Goal: Transaction & Acquisition: Purchase product/service

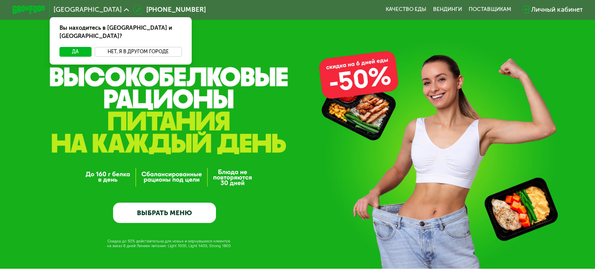
click at [137, 47] on button "Нет, я в другом городе" at bounding box center [138, 52] width 87 height 10
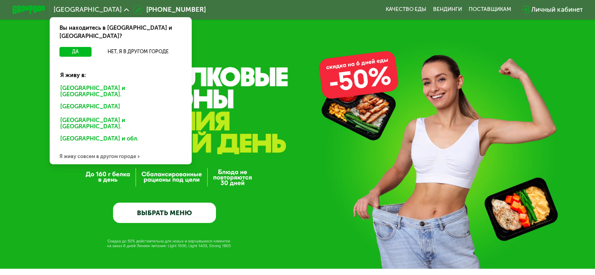
click at [91, 83] on div "[GEOGRAPHIC_DATA] и [GEOGRAPHIC_DATA]." at bounding box center [120, 91] width 132 height 17
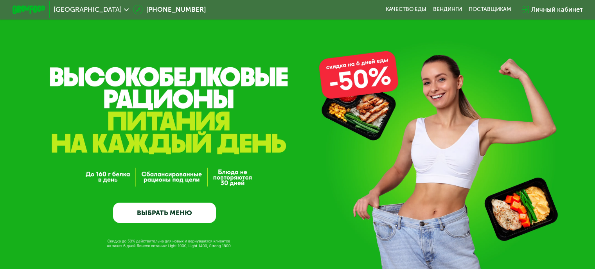
click at [167, 215] on link "ВЫБРАТЬ МЕНЮ" at bounding box center [164, 213] width 103 height 21
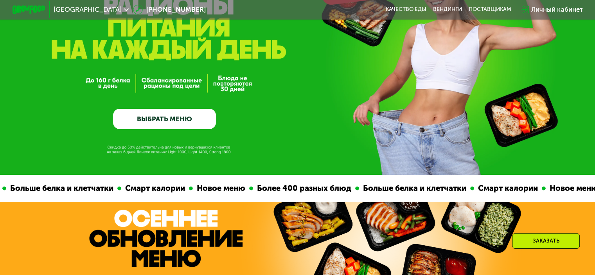
scroll to position [95, 0]
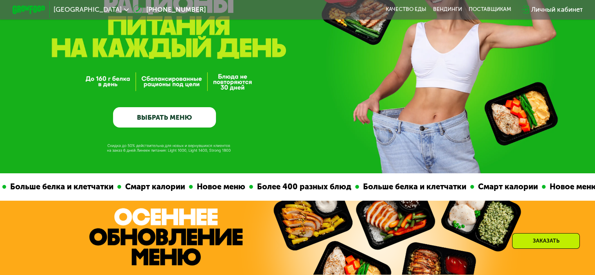
click at [198, 126] on link "ВЫБРАТЬ МЕНЮ" at bounding box center [164, 117] width 103 height 21
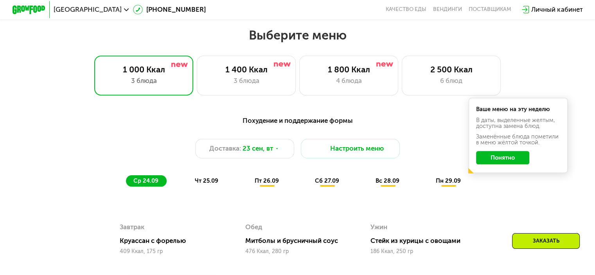
scroll to position [525, 0]
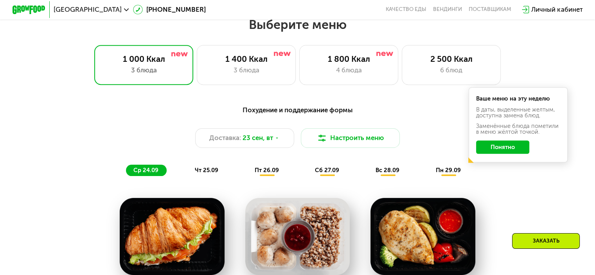
click at [499, 153] on button "Понятно" at bounding box center [502, 146] width 53 height 13
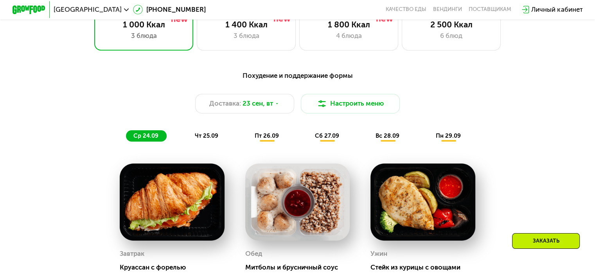
scroll to position [561, 0]
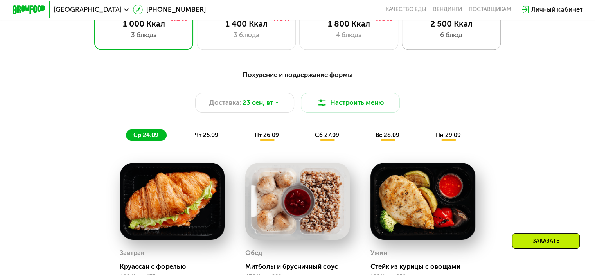
click at [447, 40] on div "6 блюд" at bounding box center [451, 35] width 82 height 10
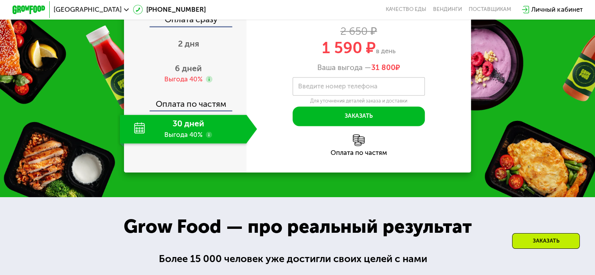
scroll to position [1123, 0]
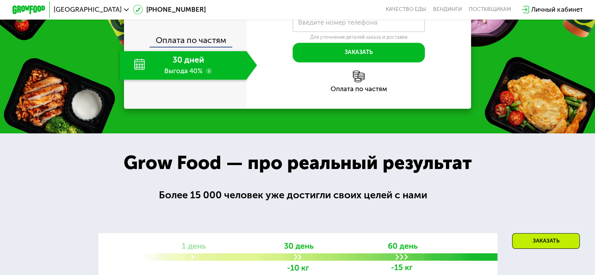
click at [208, 74] on use at bounding box center [209, 71] width 7 height 7
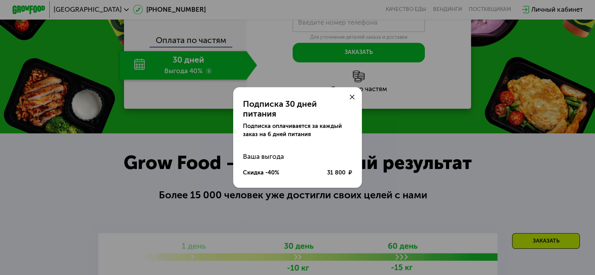
click at [351, 100] on use at bounding box center [352, 97] width 5 height 5
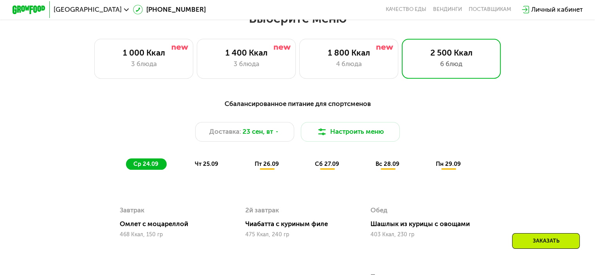
scroll to position [477, 0]
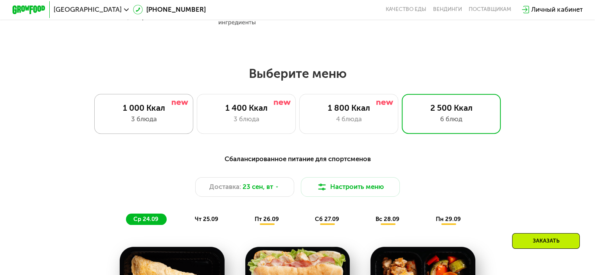
click at [155, 111] on div "1 000 Ккал" at bounding box center [144, 108] width 82 height 10
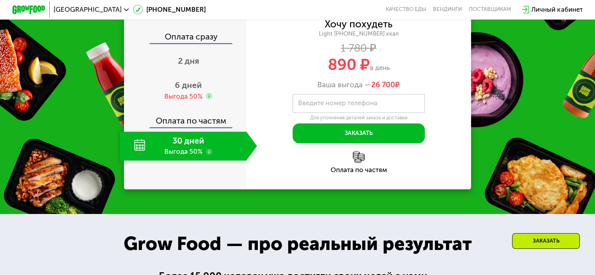
scroll to position [1022, 0]
